Goal: Find specific page/section: Find specific page/section

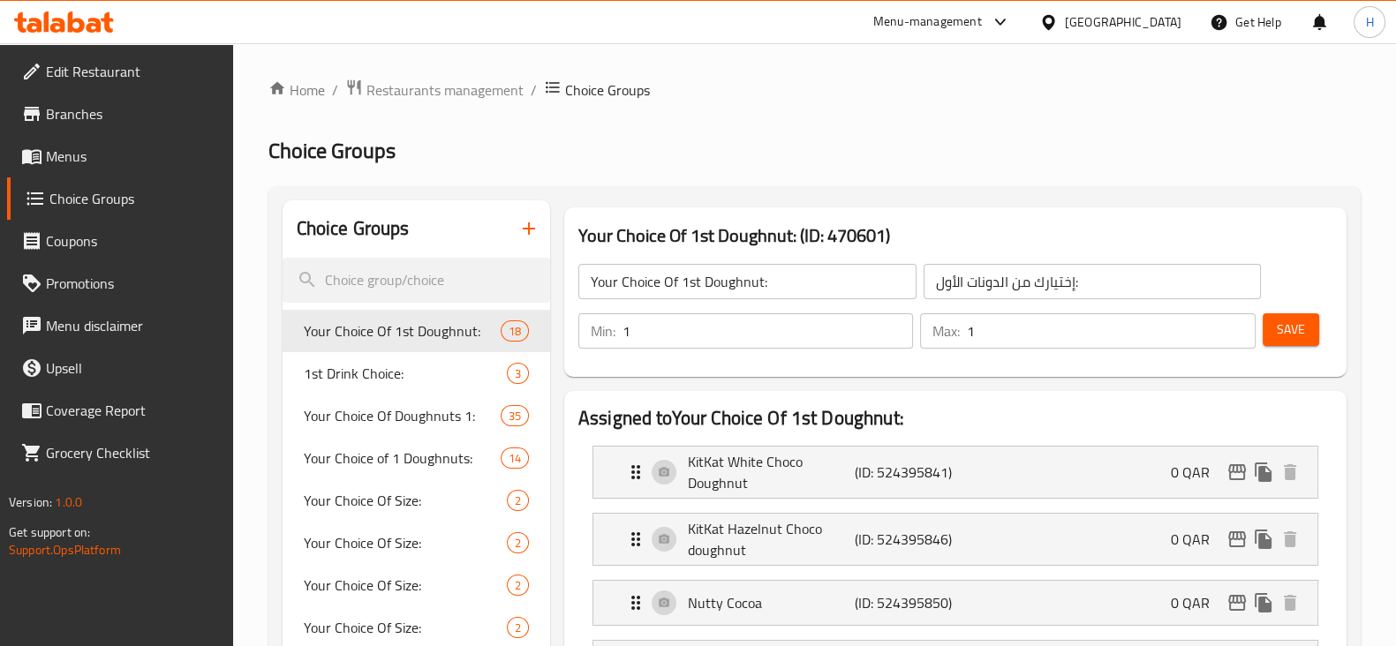
click at [1161, 20] on div "[GEOGRAPHIC_DATA]" at bounding box center [1123, 21] width 117 height 19
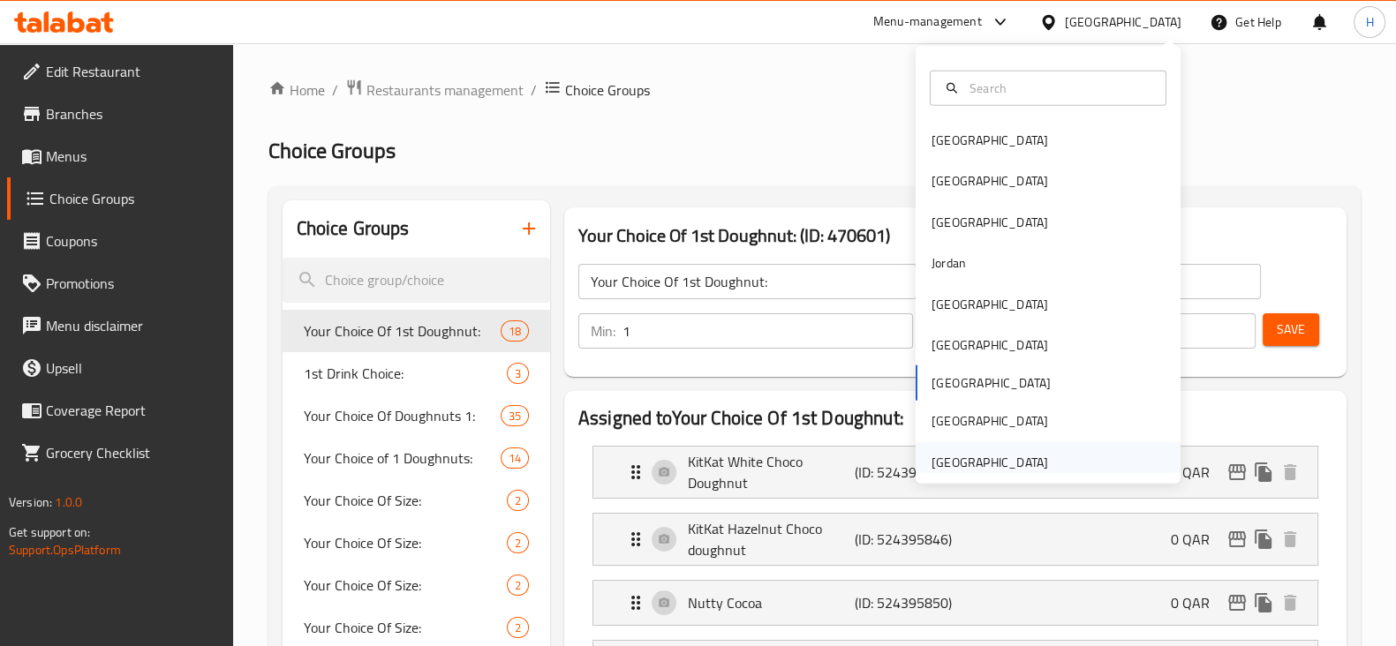
click at [1016, 453] on div "[GEOGRAPHIC_DATA]" at bounding box center [990, 462] width 117 height 19
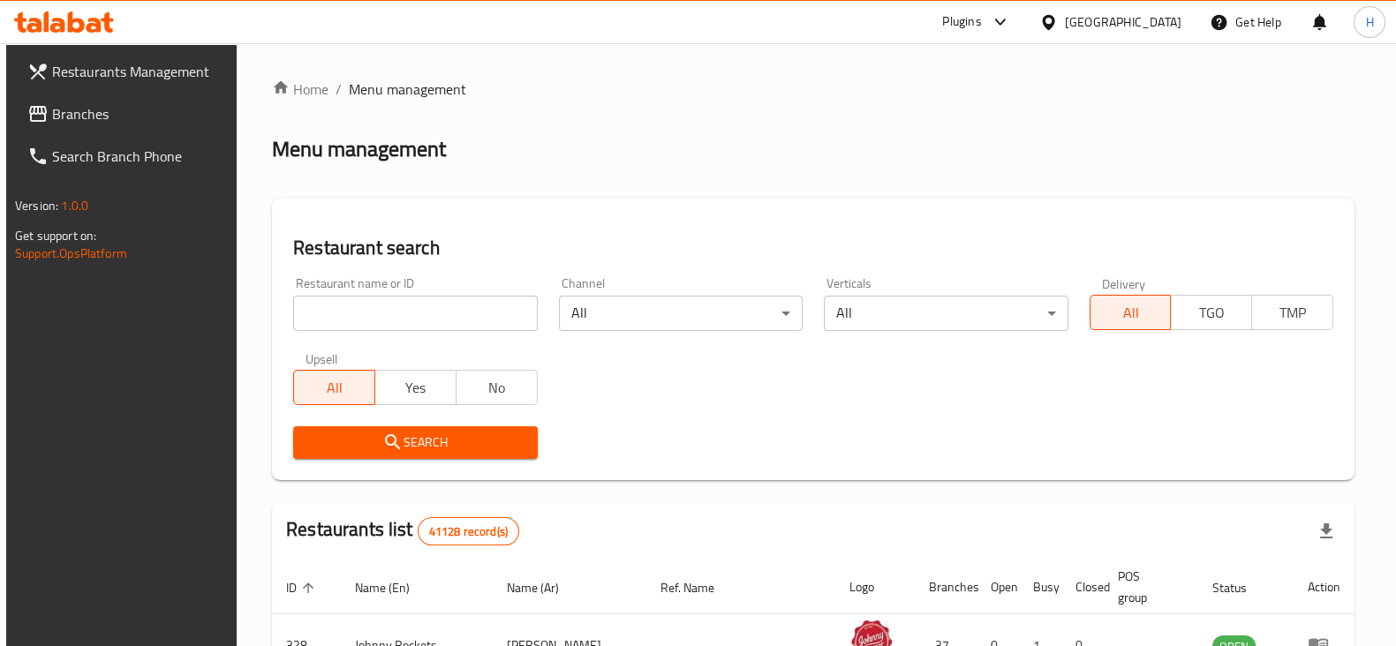
click at [362, 319] on input "search" at bounding box center [415, 313] width 244 height 35
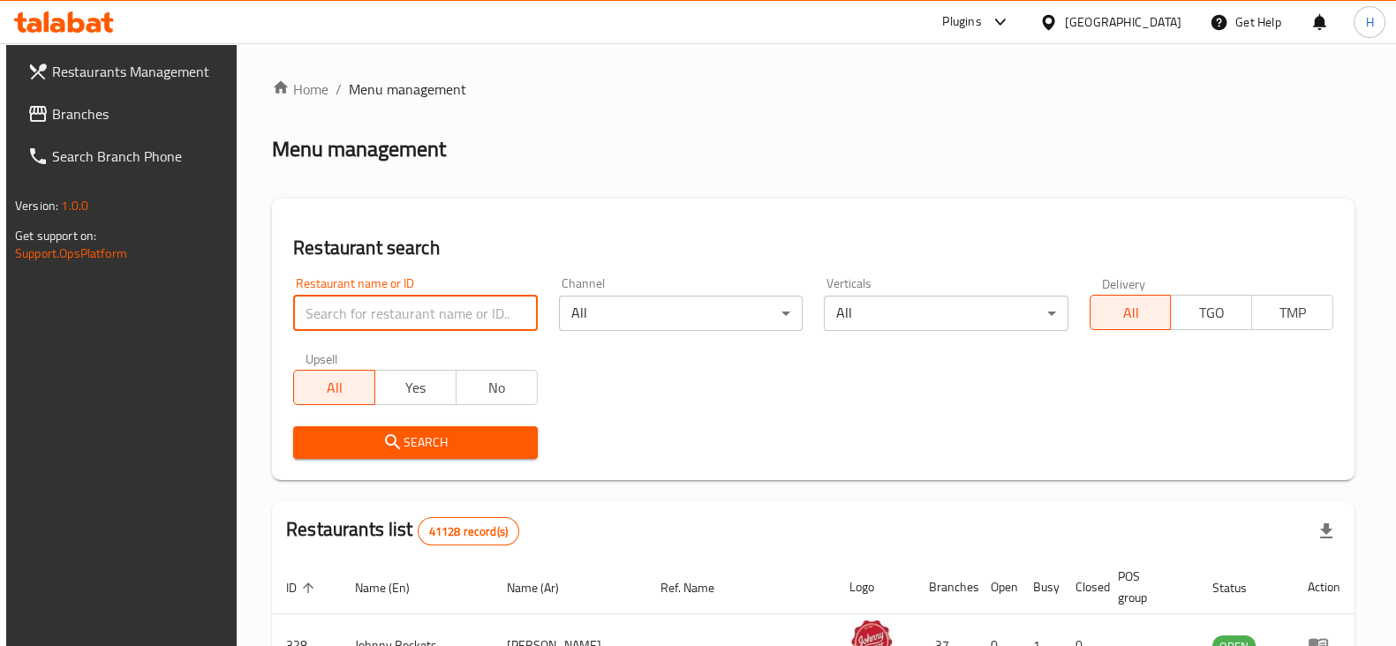
paste input "Tadka Mania Restaurant [GEOGRAPHIC_DATA]"
click button "Search" at bounding box center [415, 443] width 244 height 33
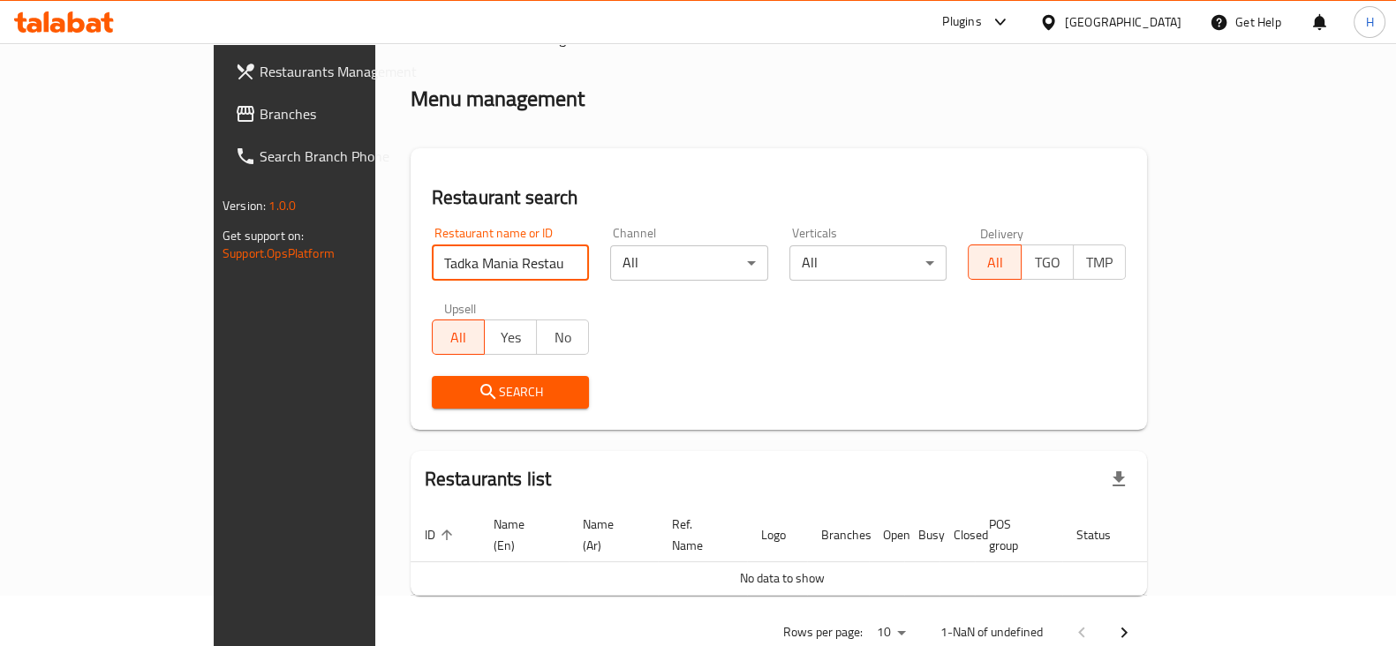
scroll to position [75, 0]
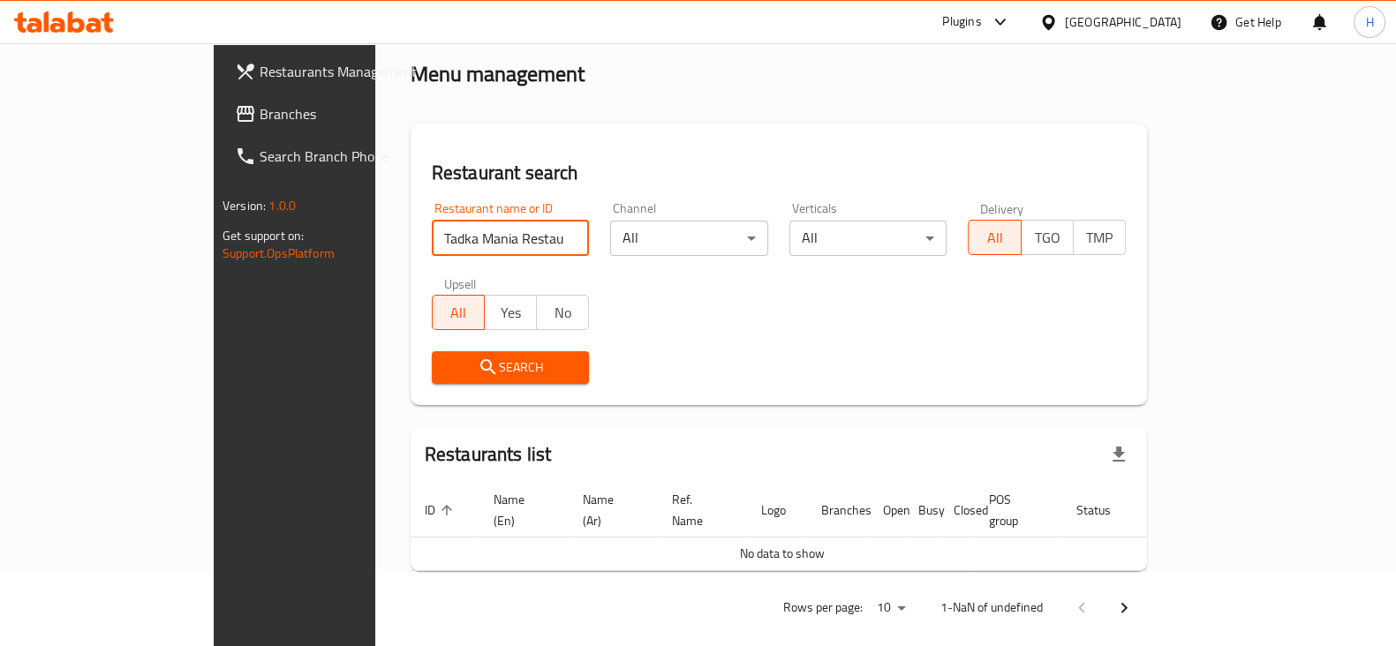
drag, startPoint x: 444, startPoint y: 241, endPoint x: 636, endPoint y: 228, distance: 192.1
click at [636, 228] on div "Restaurant name or ID Tadka Mania Restaurant [GEOGRAPHIC_DATA] Restaurant name …" at bounding box center [778, 293] width 715 height 203
type input "Tadka Mania Restaurant"
click button "Search" at bounding box center [511, 367] width 158 height 33
click at [432, 239] on input "Tadka Mania Restaurant" at bounding box center [511, 238] width 158 height 35
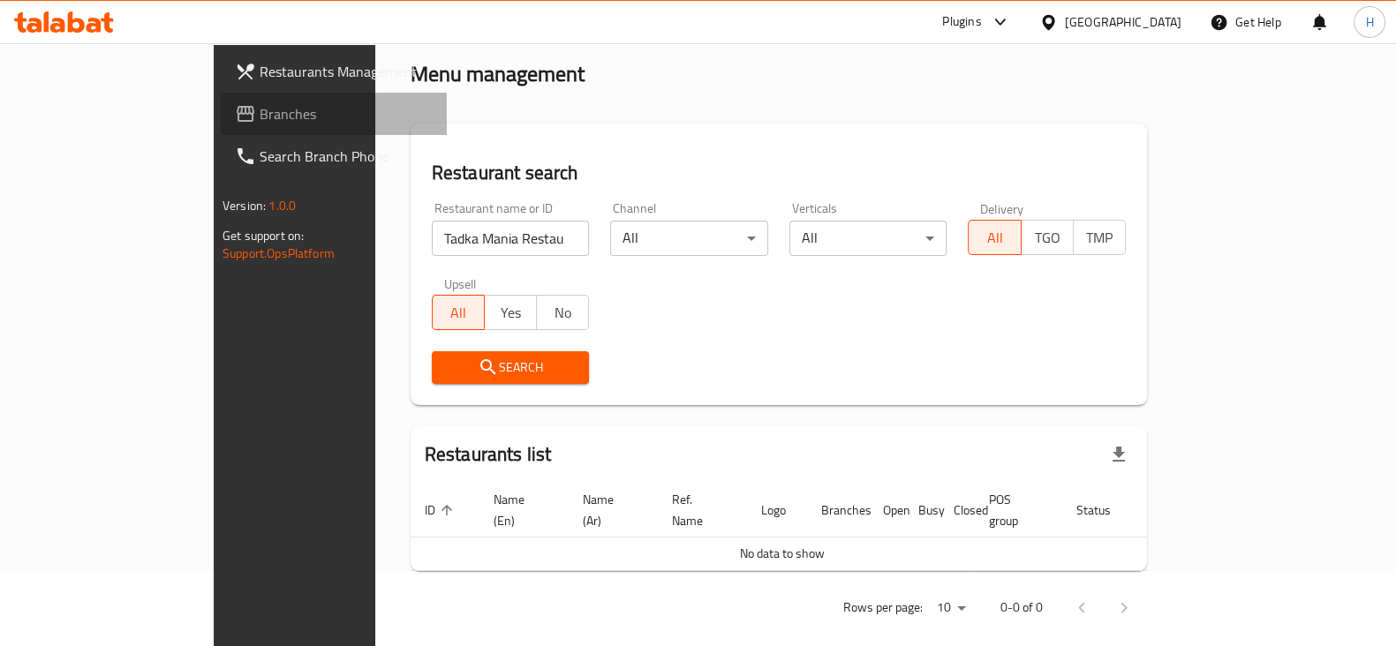
click at [260, 112] on span "Branches" at bounding box center [346, 113] width 173 height 21
